Goal: Check status: Check status

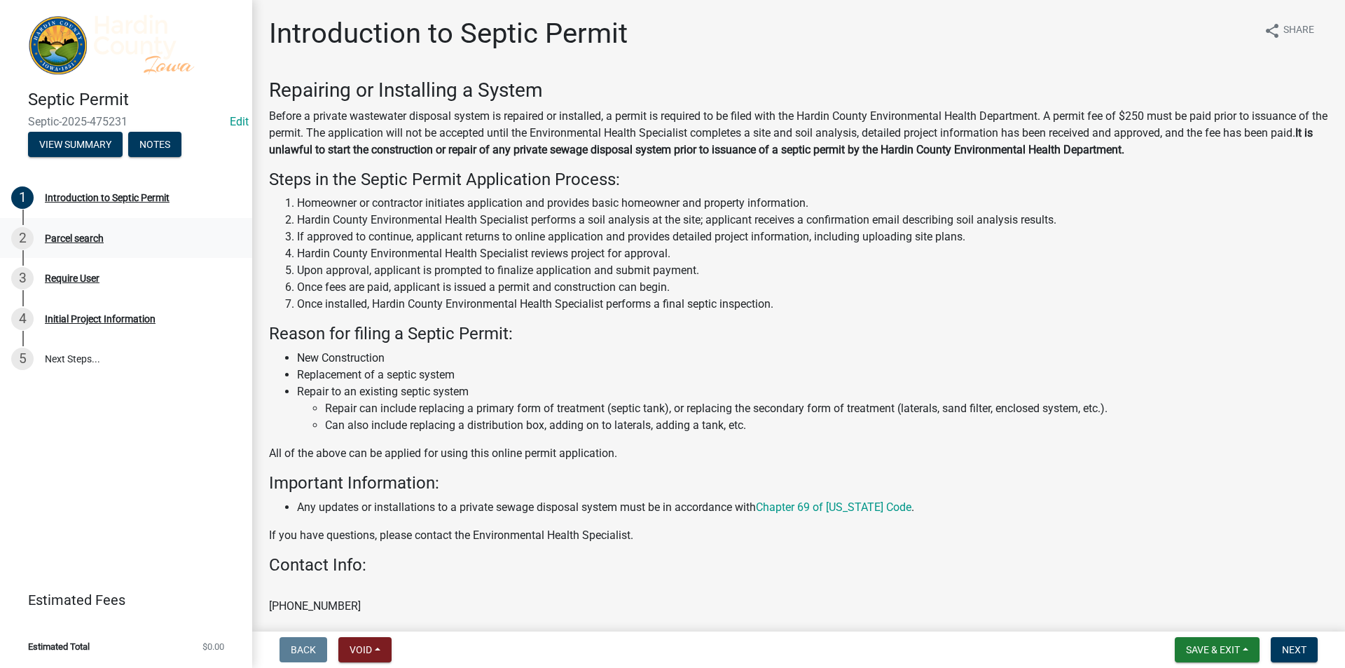
scroll to position [71, 0]
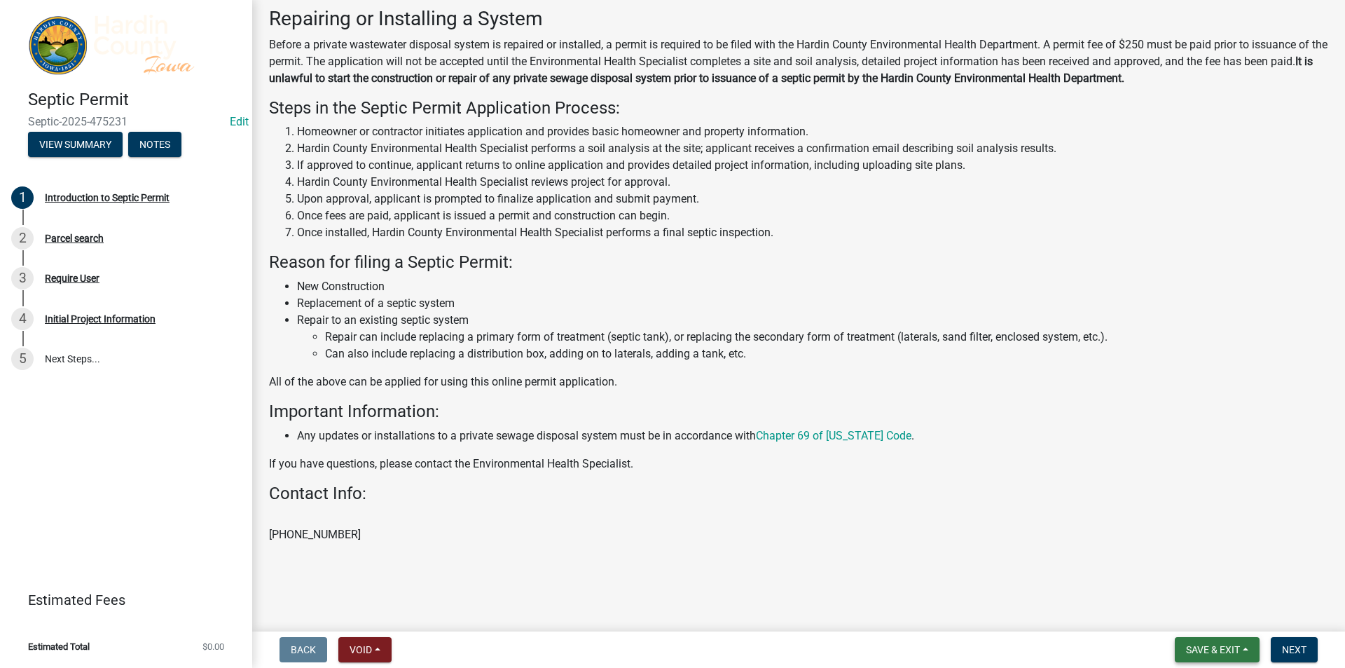
click at [1230, 647] on span "Save & Exit" at bounding box center [1213, 649] width 54 height 11
click at [1208, 622] on button "Save & Exit" at bounding box center [1204, 613] width 112 height 34
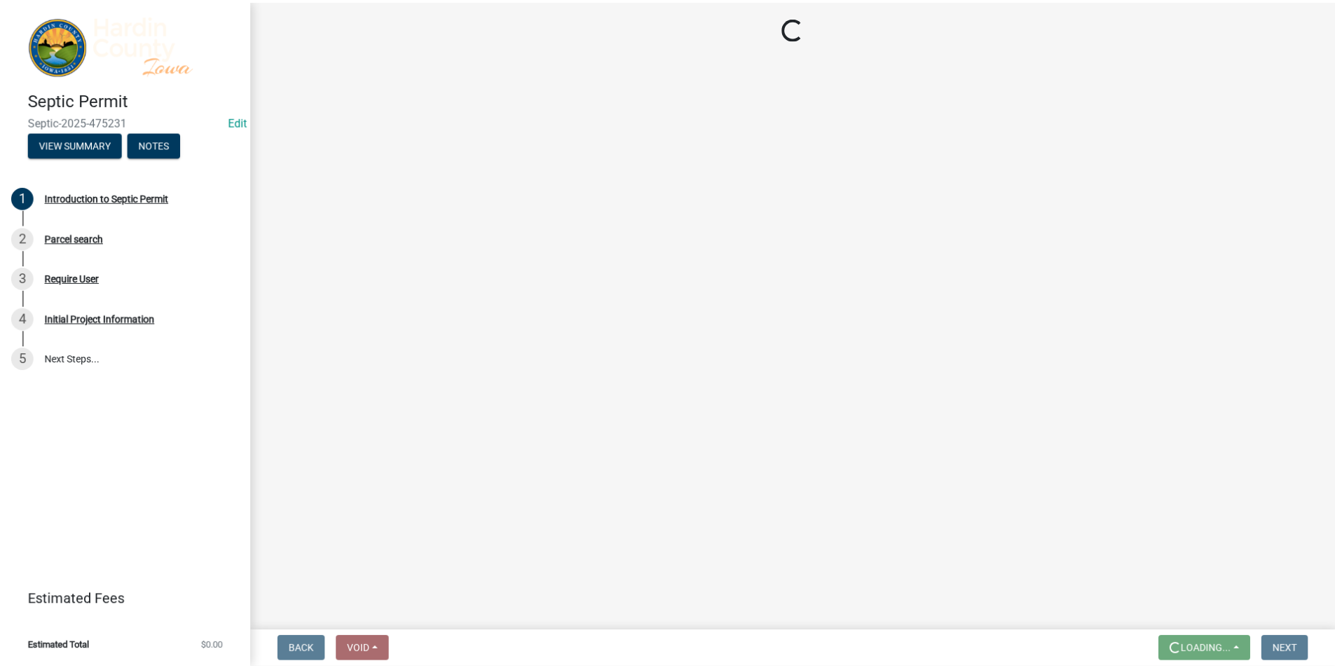
scroll to position [0, 0]
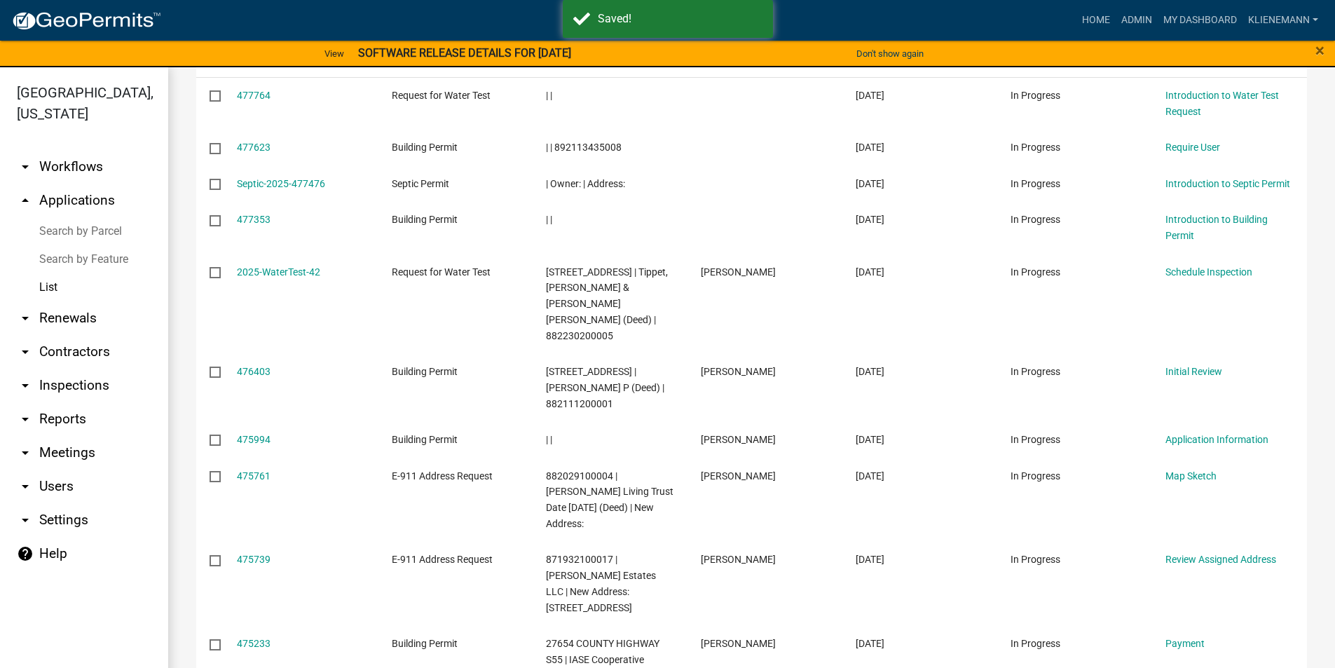
scroll to position [347, 0]
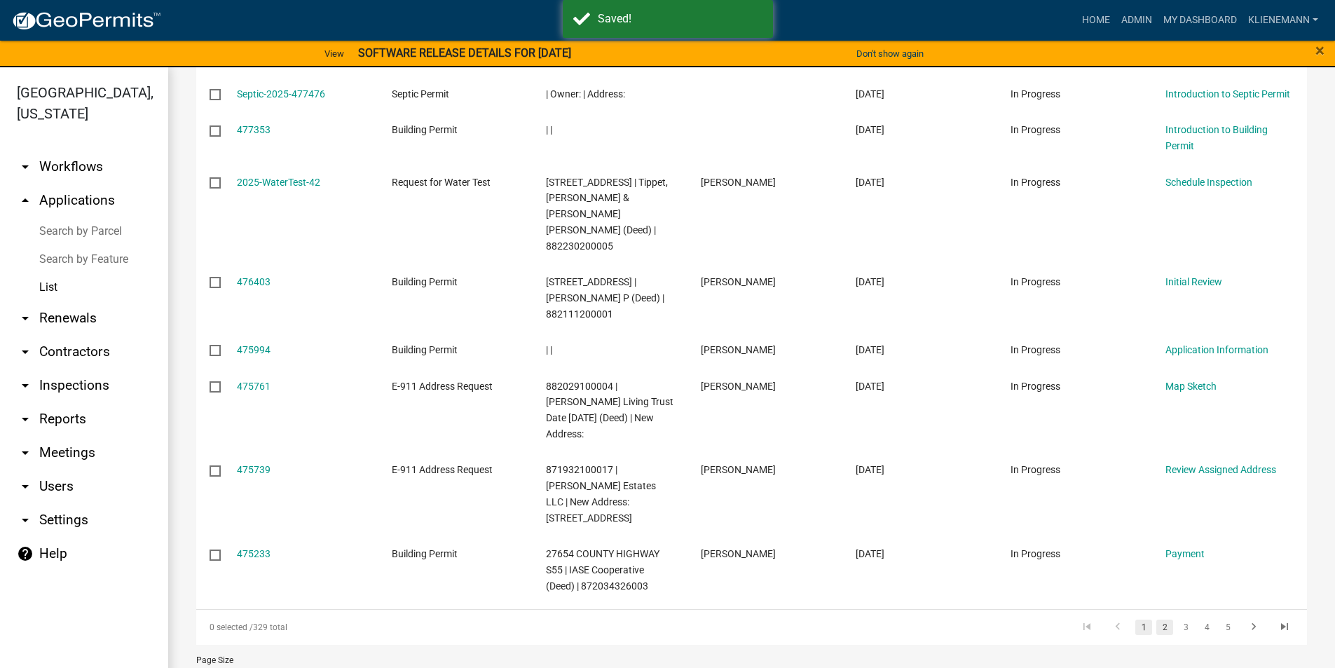
click at [1156, 619] on link "2" at bounding box center [1164, 626] width 17 height 15
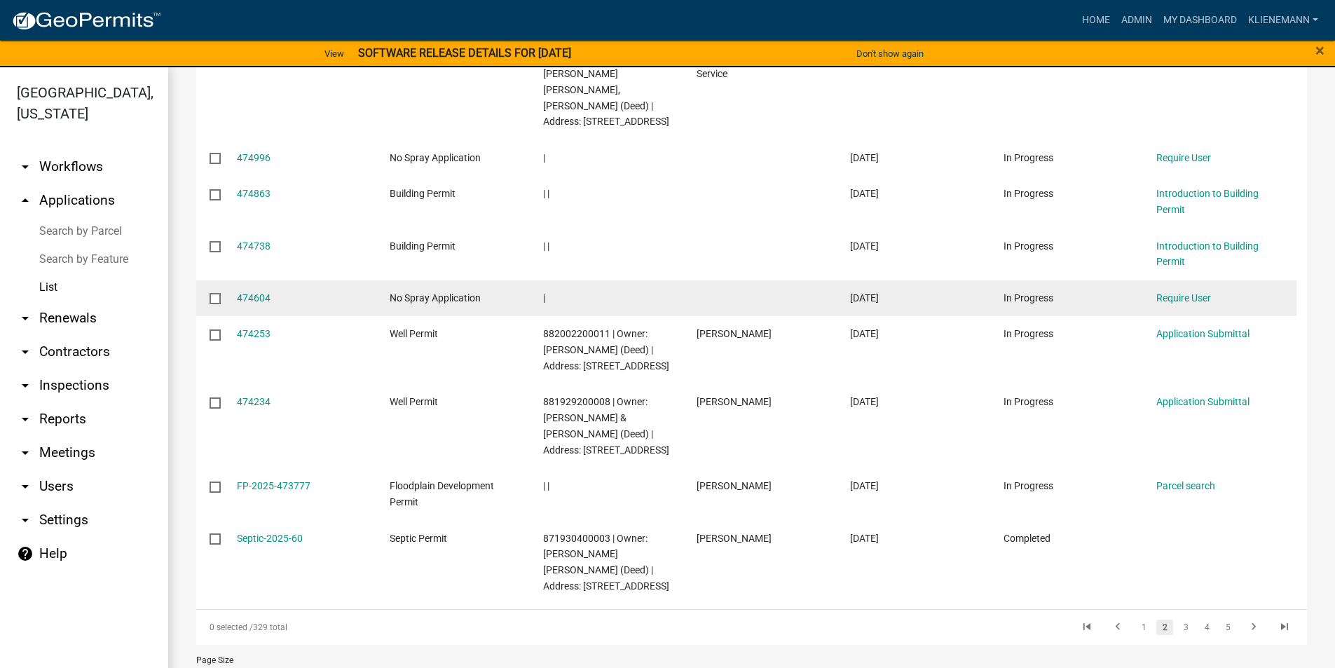
scroll to position [378, 0]
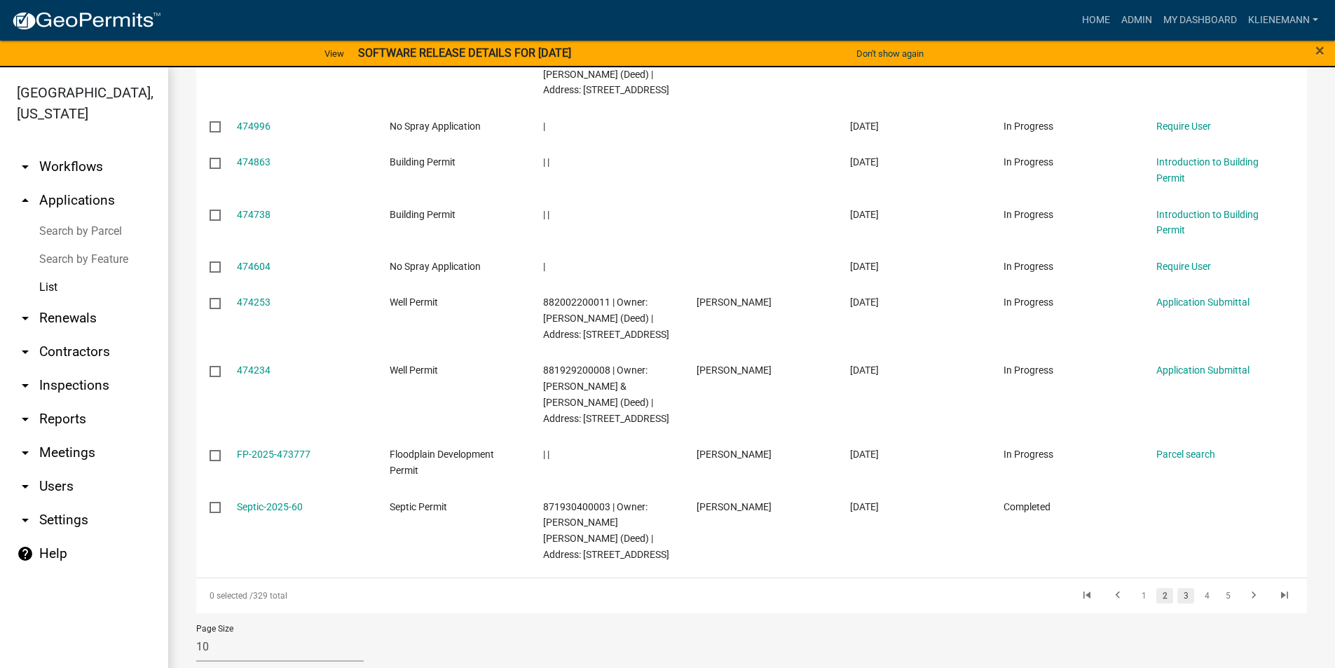
click at [1178, 588] on link "3" at bounding box center [1185, 595] width 17 height 15
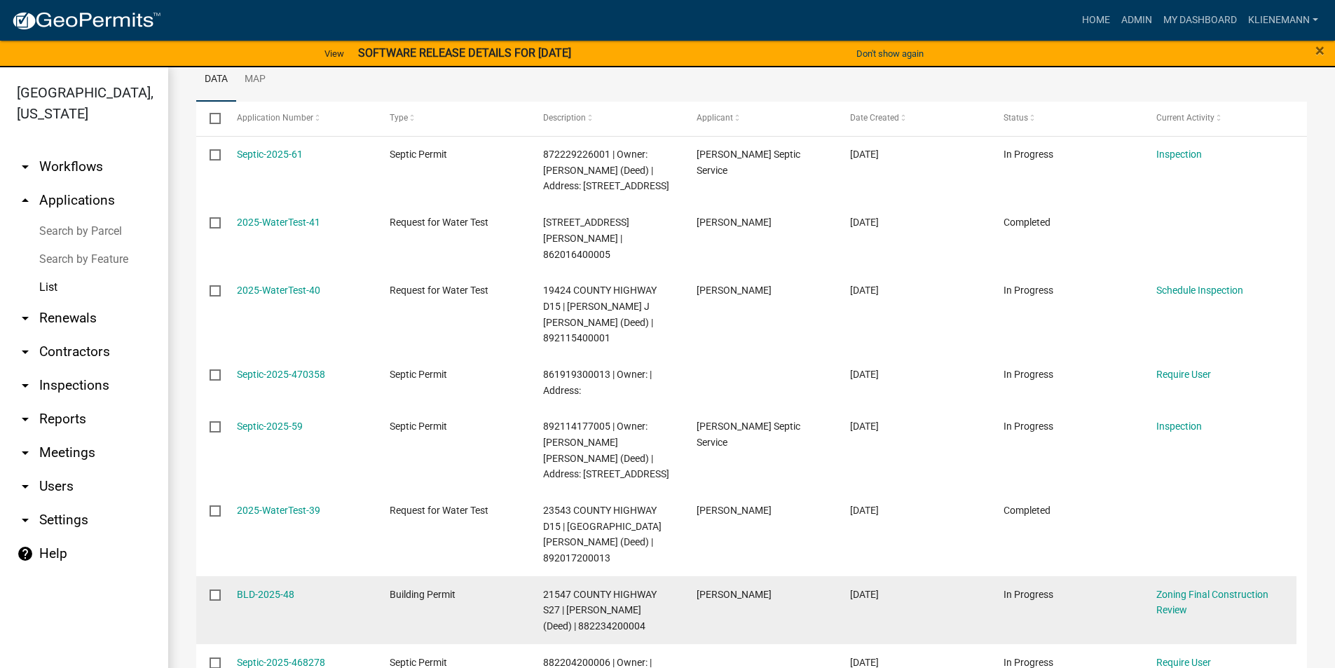
scroll to position [114, 0]
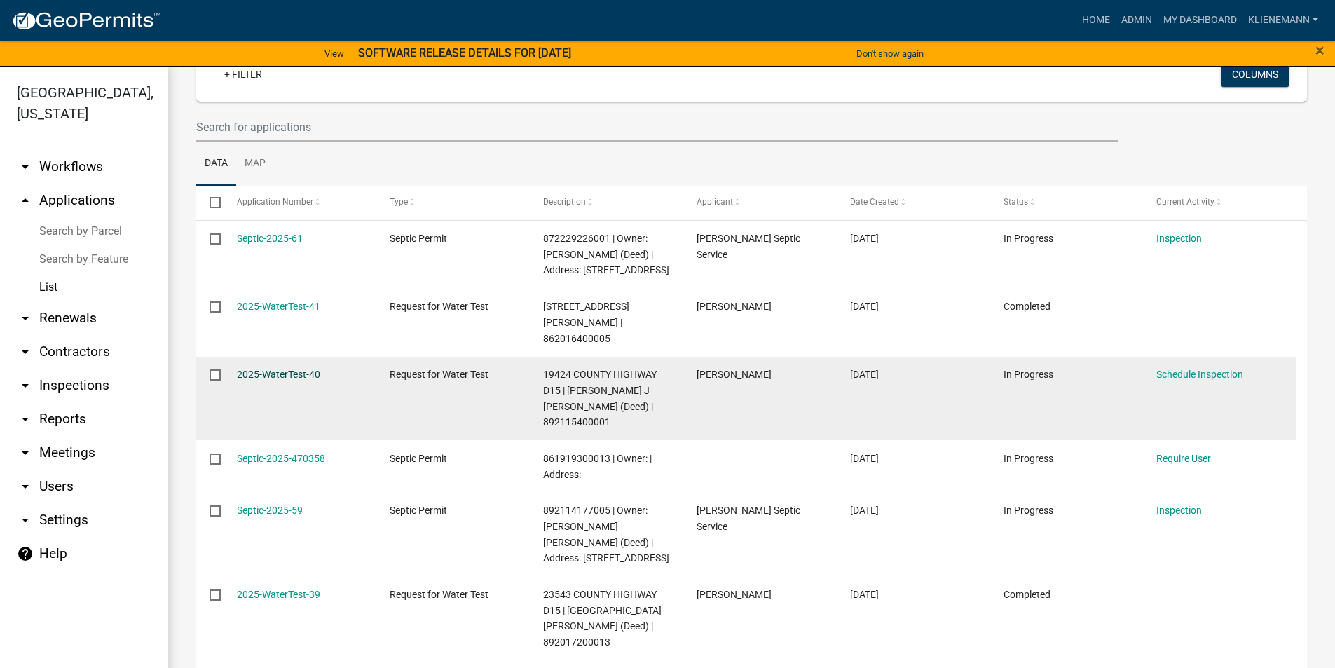
click at [306, 369] on link "2025-WaterTest-40" at bounding box center [278, 374] width 83 height 11
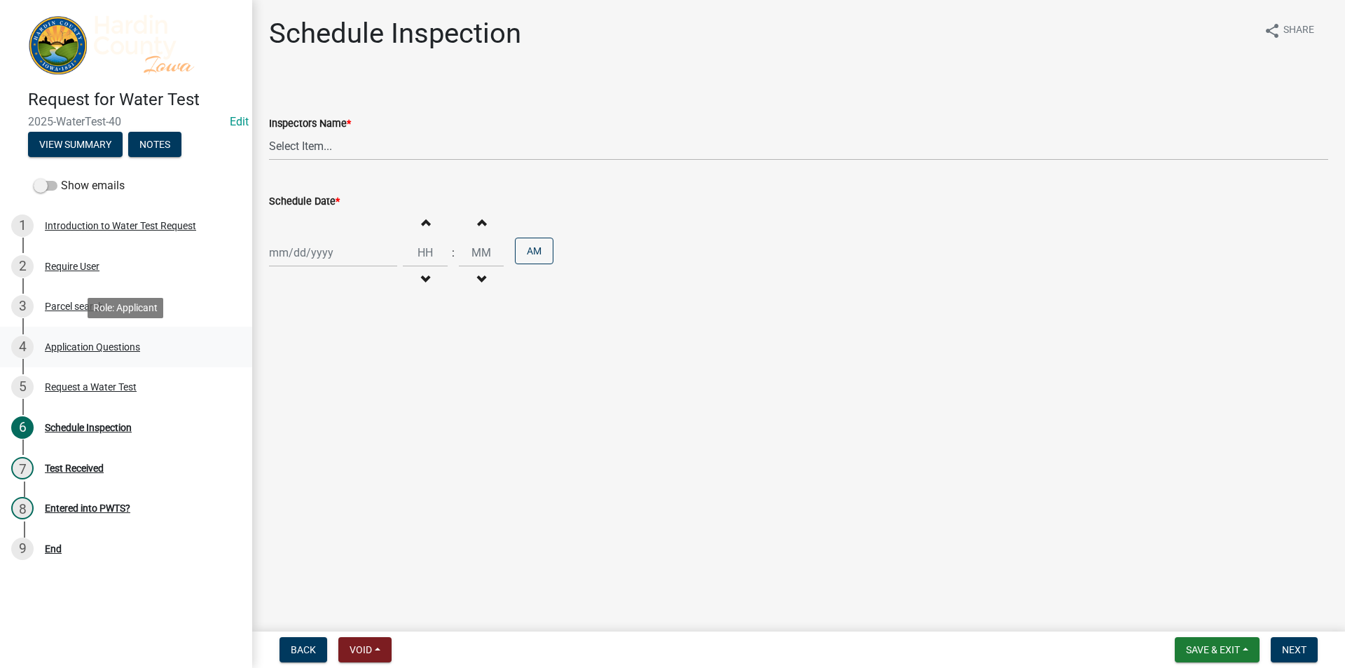
click at [124, 352] on div "Application Questions" at bounding box center [92, 347] width 95 height 10
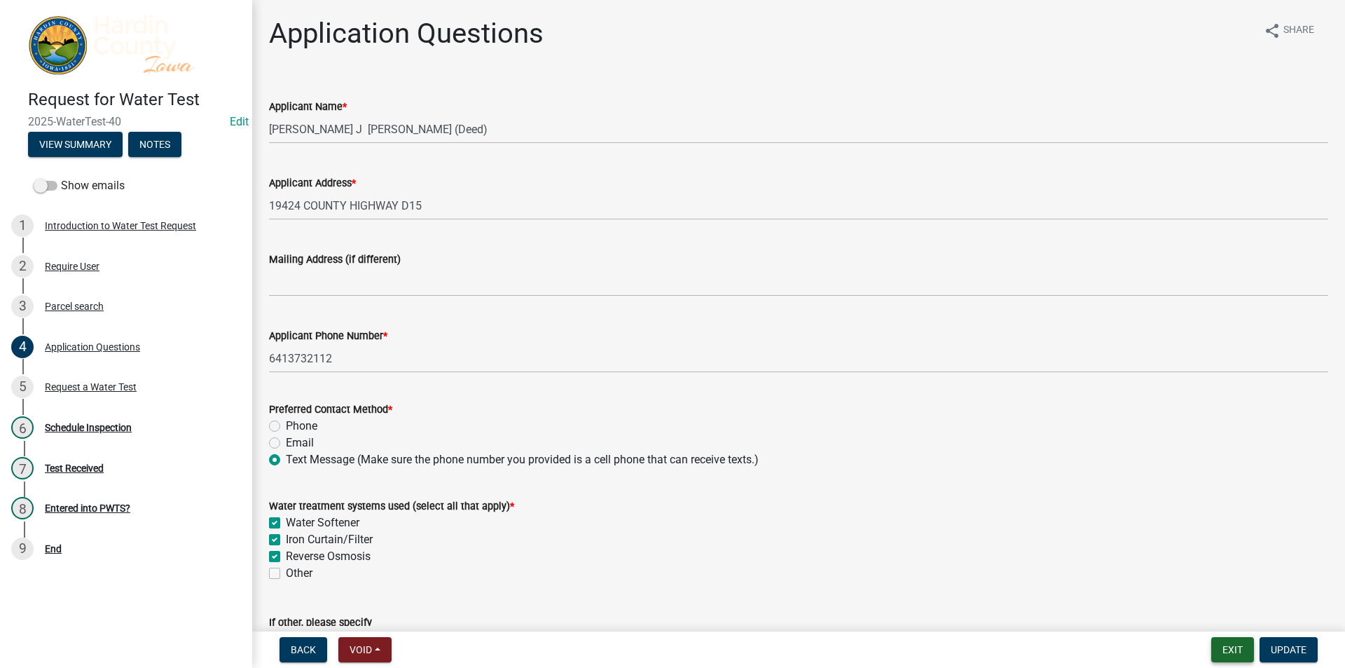
click at [1234, 638] on button "Exit" at bounding box center [1232, 649] width 43 height 25
